Goal: Task Accomplishment & Management: Use online tool/utility

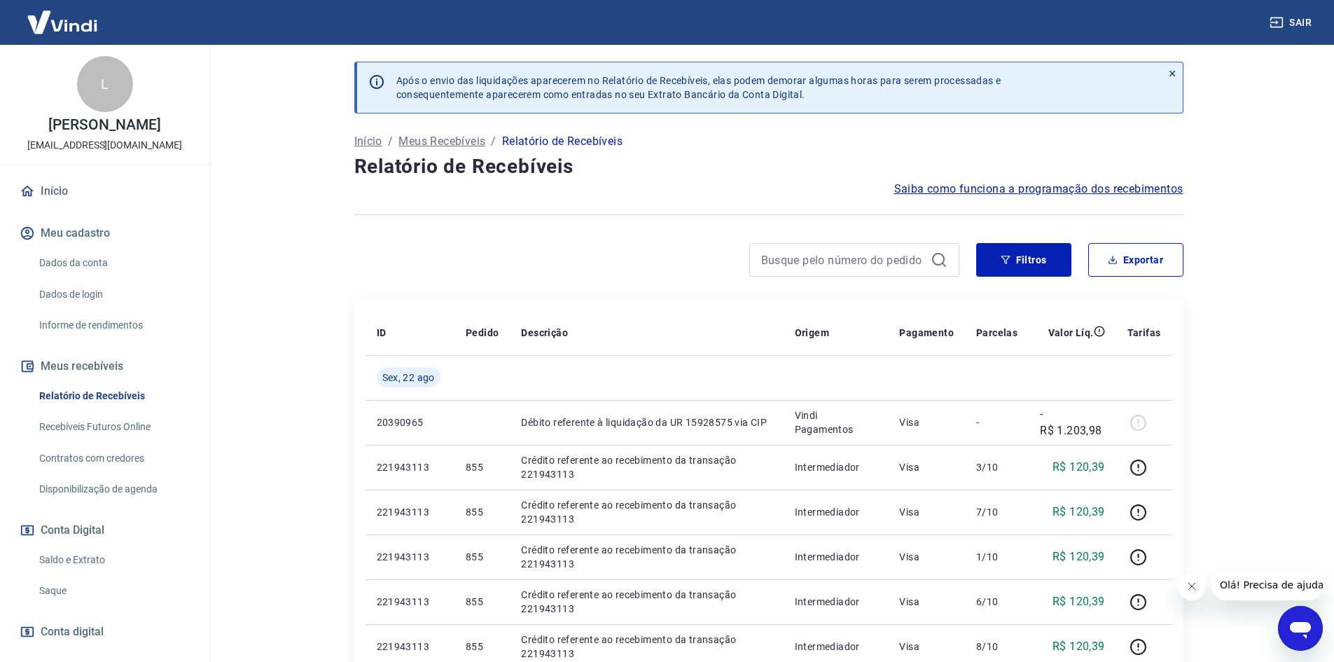
click at [84, 571] on link "Saldo e Extrato" at bounding box center [113, 560] width 159 height 29
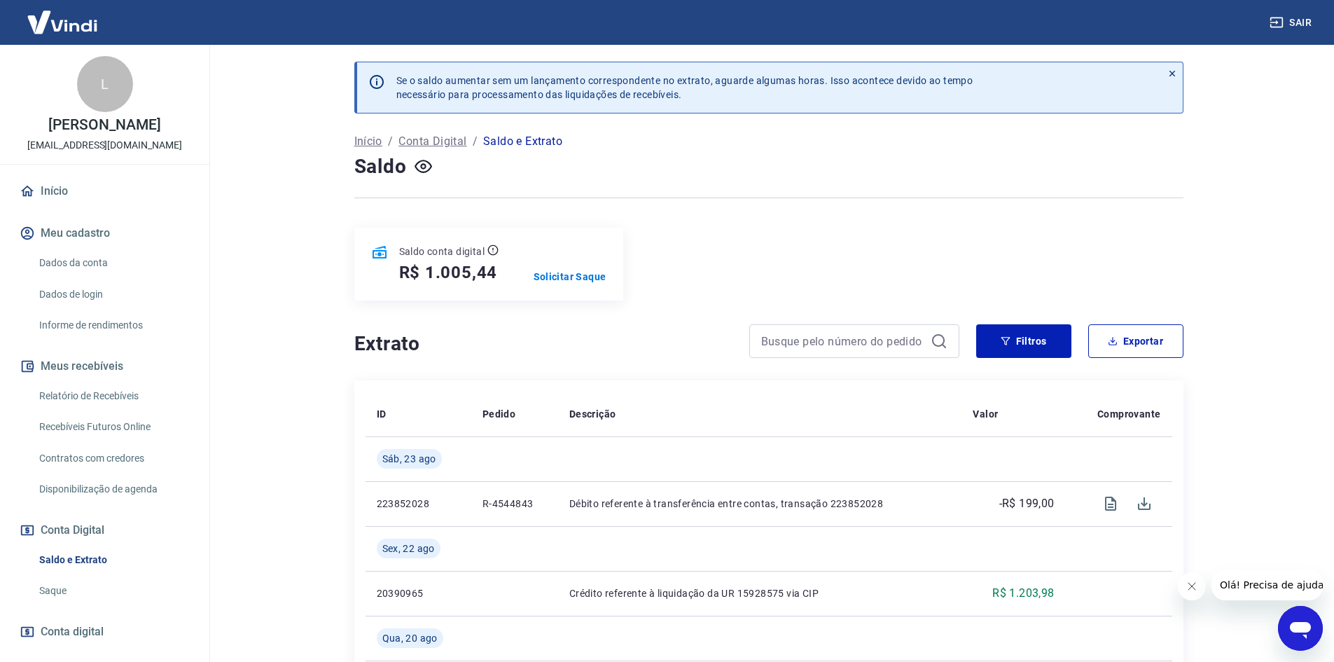
drag, startPoint x: 423, startPoint y: 169, endPoint x: 227, endPoint y: 230, distance: 205.6
click at [227, 230] on main "Se o saldo aumentar sem um lançamento correspondente no extrato, aguarde alguma…" at bounding box center [768, 353] width 1131 height 617
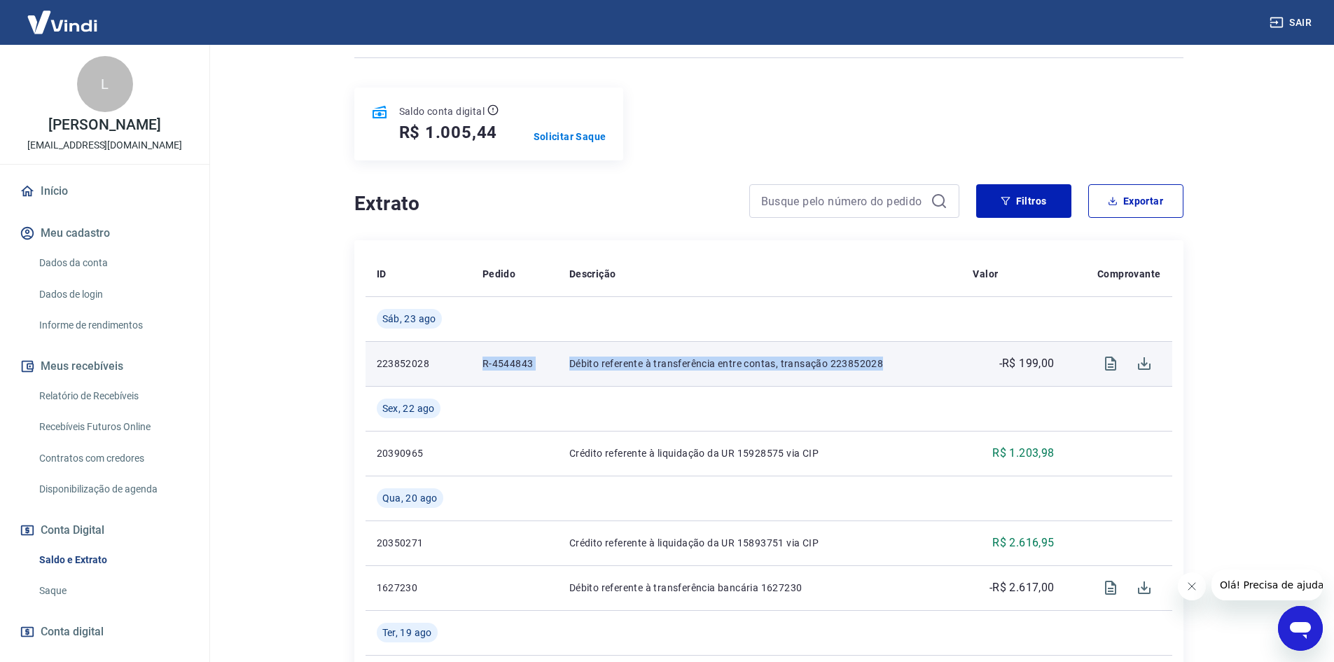
drag, startPoint x: 462, startPoint y: 360, endPoint x: 957, endPoint y: 365, distance: 494.5
click at [957, 365] on tr "223852028 R-4544843 Débito referente à transferência entre contas, transação 22…" at bounding box center [769, 363] width 807 height 45
click at [584, 138] on p "Solicitar Saque" at bounding box center [570, 137] width 73 height 14
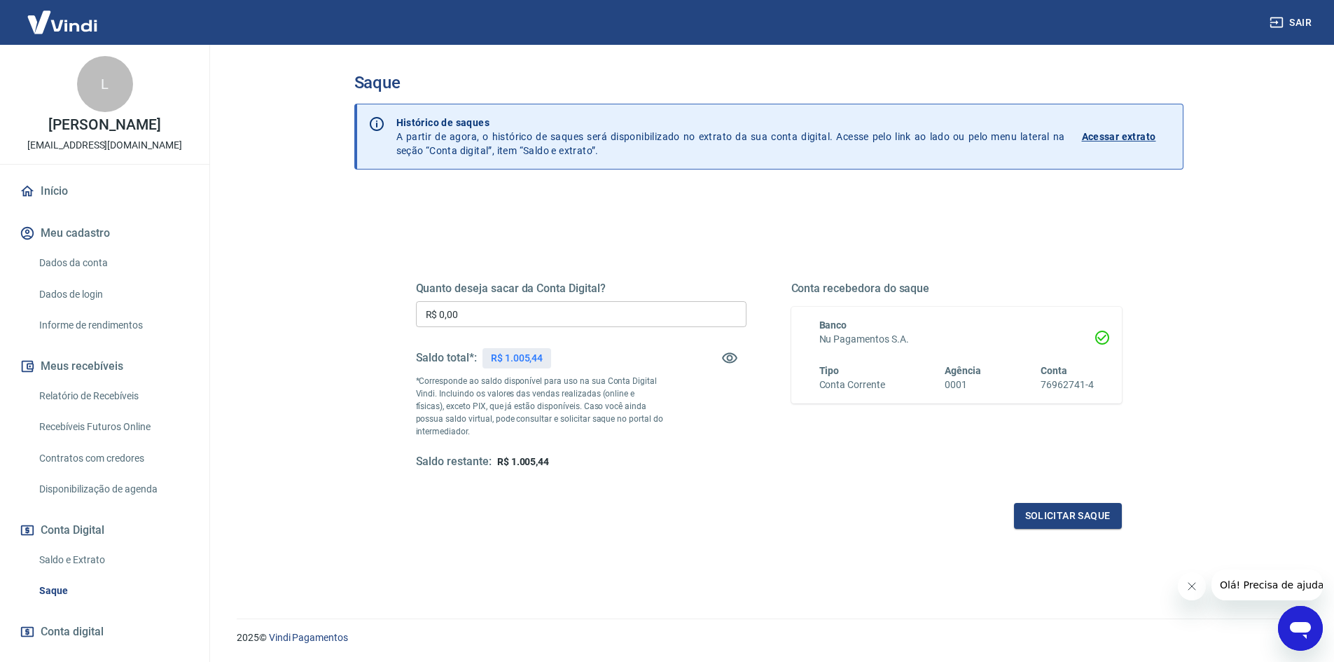
click at [550, 317] on input "R$ 0,00" at bounding box center [581, 314] width 331 height 26
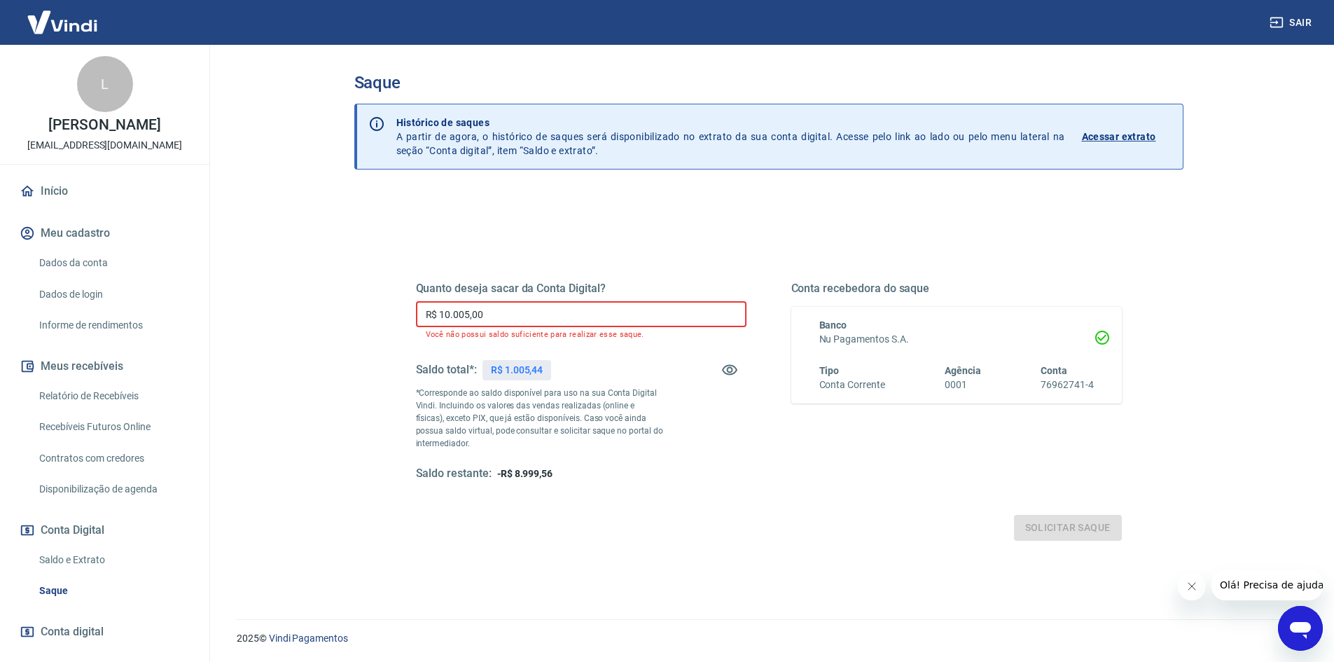
drag, startPoint x: 550, startPoint y: 317, endPoint x: 307, endPoint y: 317, distance: 242.3
click at [307, 317] on main "Saque Histórico de saques A partir de agora, o histórico de saques será disponi…" at bounding box center [768, 353] width 1131 height 617
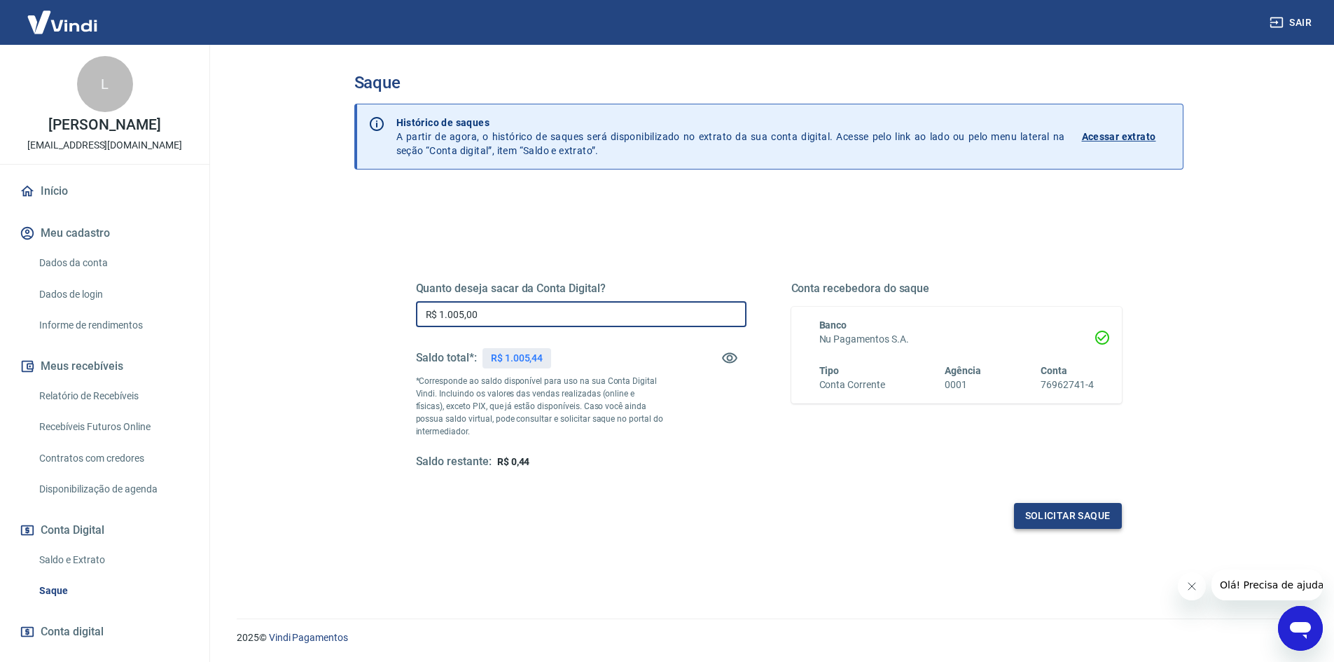
type input "R$ 1.005,00"
click at [1070, 505] on button "Solicitar saque" at bounding box center [1068, 516] width 108 height 26
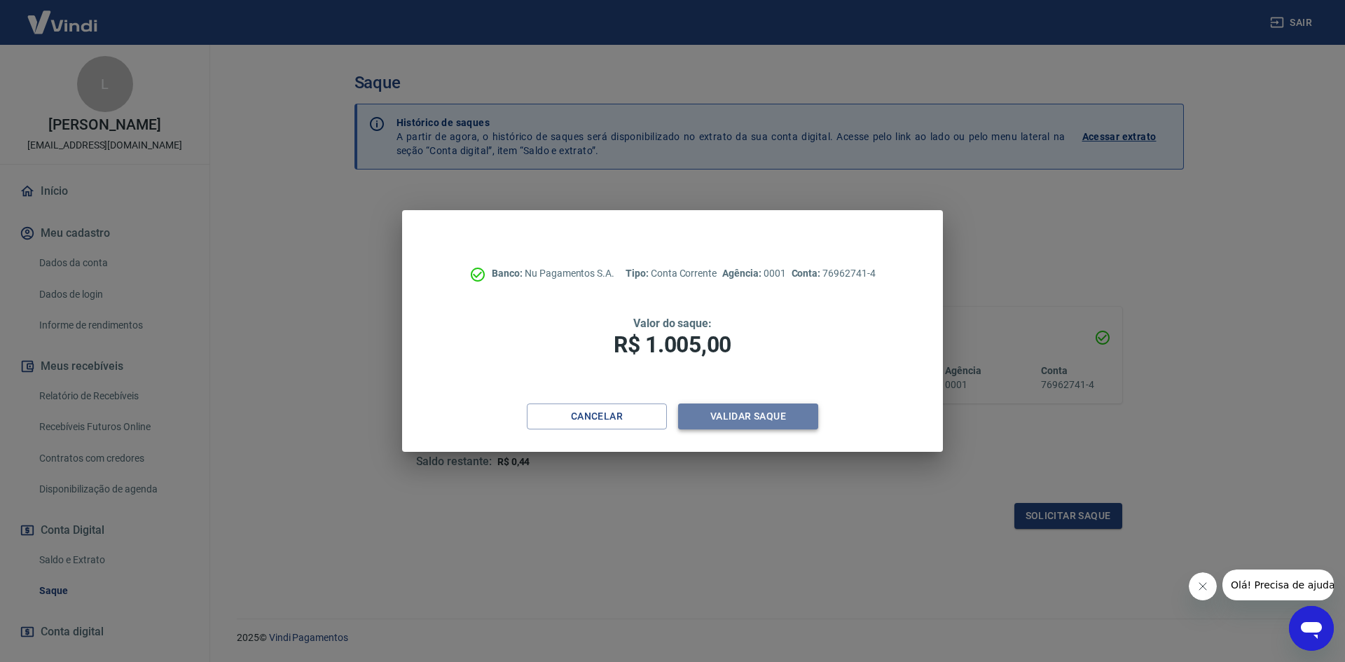
click at [758, 418] on button "Validar saque" at bounding box center [748, 416] width 140 height 26
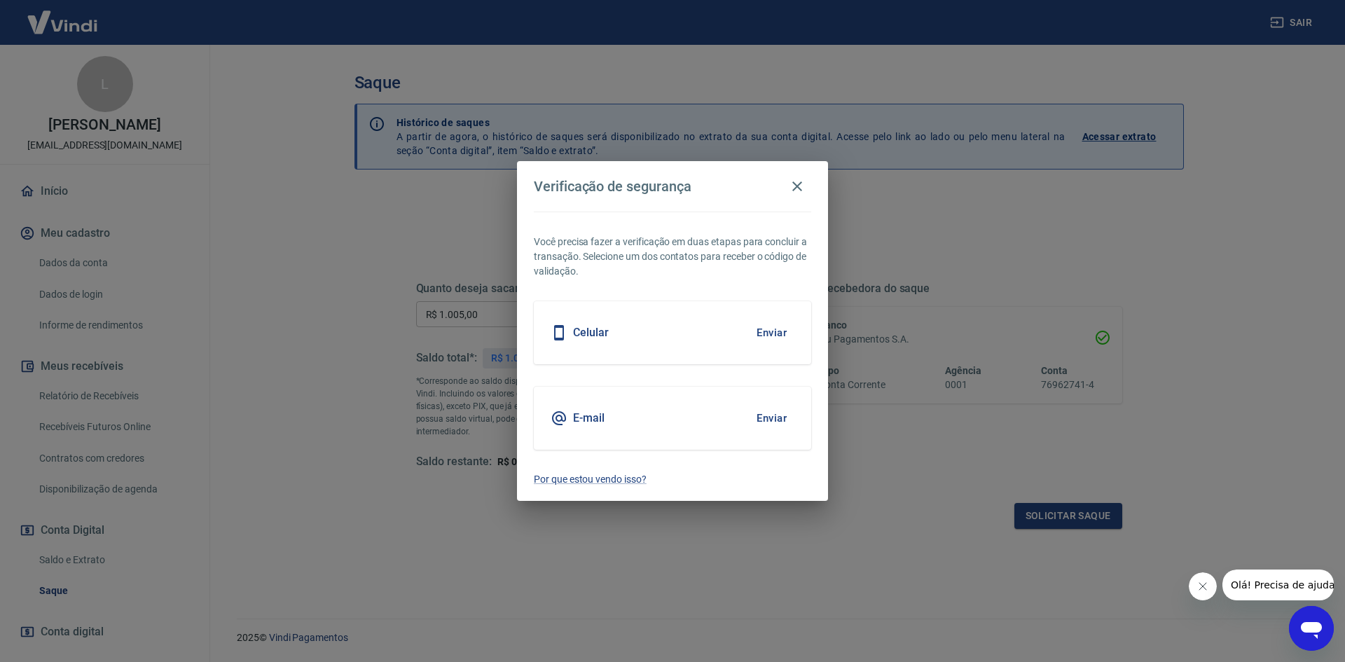
click at [704, 417] on div "E-mail Enviar" at bounding box center [672, 418] width 277 height 63
click at [758, 425] on button "Enviar" at bounding box center [772, 417] width 46 height 29
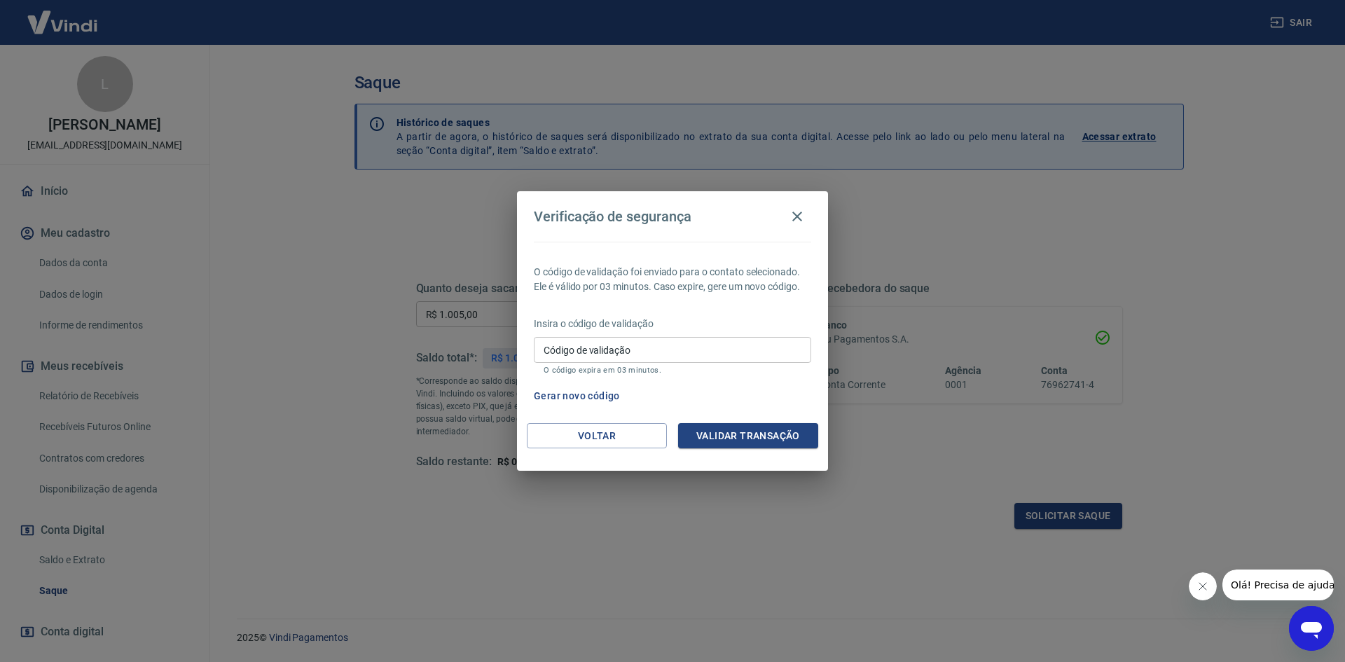
click at [646, 356] on input "Código de validação" at bounding box center [672, 350] width 277 height 26
type input "150986"
click at [712, 421] on div "O código de validação foi enviado para o contato selecionado. Ele é válido por …" at bounding box center [672, 332] width 311 height 181
click at [710, 434] on button "Validar transação" at bounding box center [748, 436] width 140 height 26
